Goal: Book appointment/travel/reservation

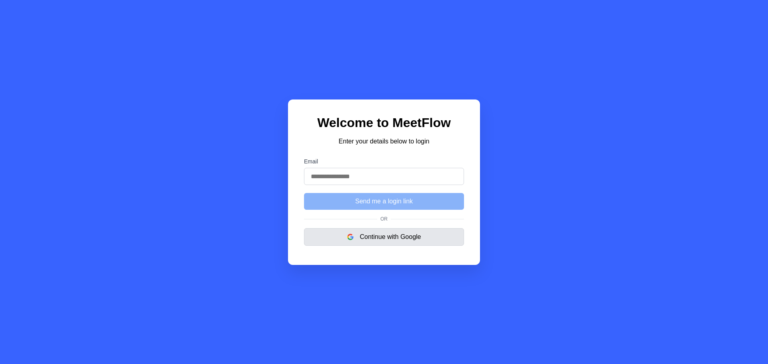
click at [386, 243] on button "Continue with Google" at bounding box center [384, 237] width 160 height 18
click at [381, 171] on input "Email" at bounding box center [384, 176] width 160 height 17
drag, startPoint x: 546, startPoint y: 192, endPoint x: 541, endPoint y: 198, distance: 7.7
click at [544, 195] on div "Welcome to MeetFlow Enter your details below to login Email Send me a login lin…" at bounding box center [384, 182] width 768 height 364
click at [397, 239] on button "Continue with Google" at bounding box center [384, 237] width 160 height 18
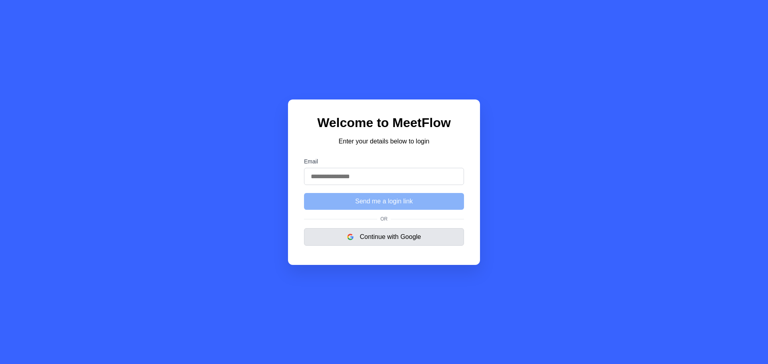
click at [406, 246] on button "Continue with Google" at bounding box center [384, 237] width 160 height 18
